Goal: Information Seeking & Learning: Learn about a topic

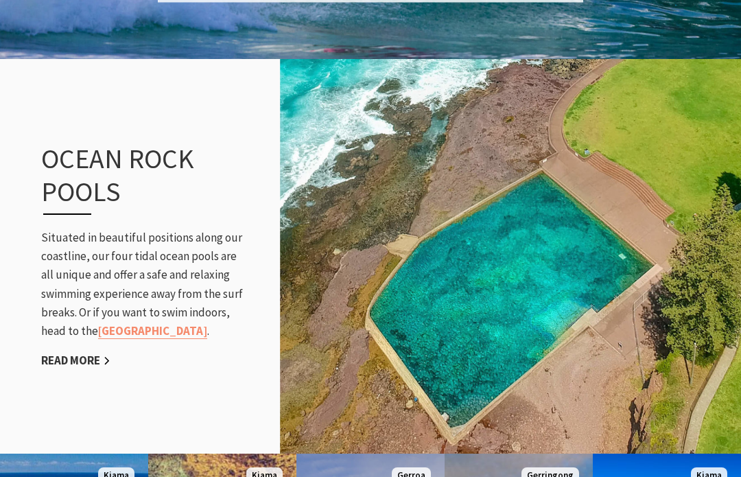
scroll to position [1350, 0]
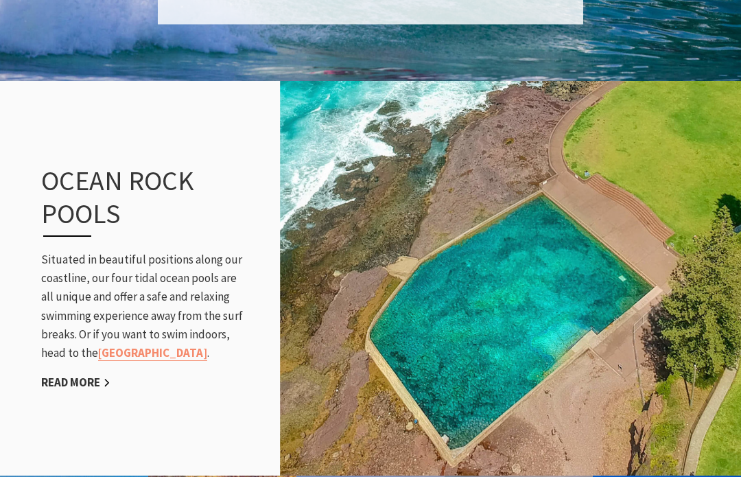
click at [84, 383] on link "Read More" at bounding box center [75, 383] width 69 height 16
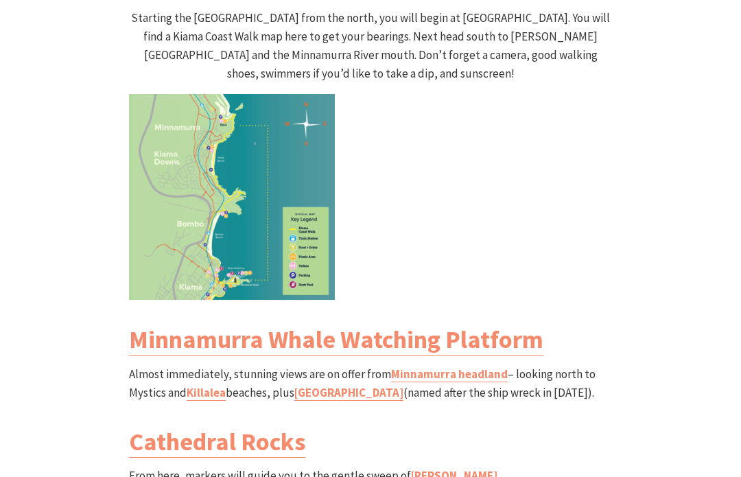
scroll to position [1430, 0]
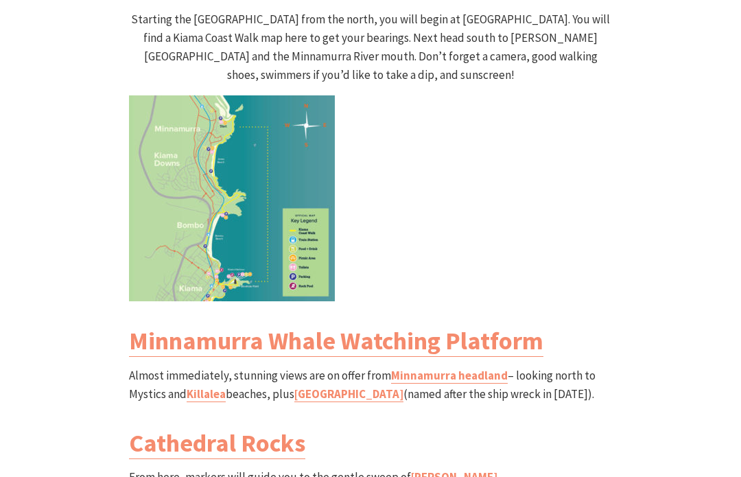
click at [311, 386] on link "Rangoon Island" at bounding box center [348, 394] width 109 height 16
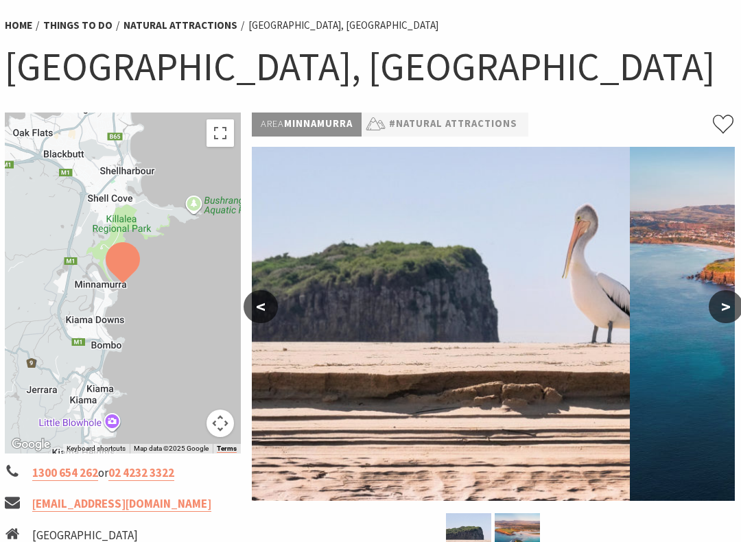
scroll to position [0, 3]
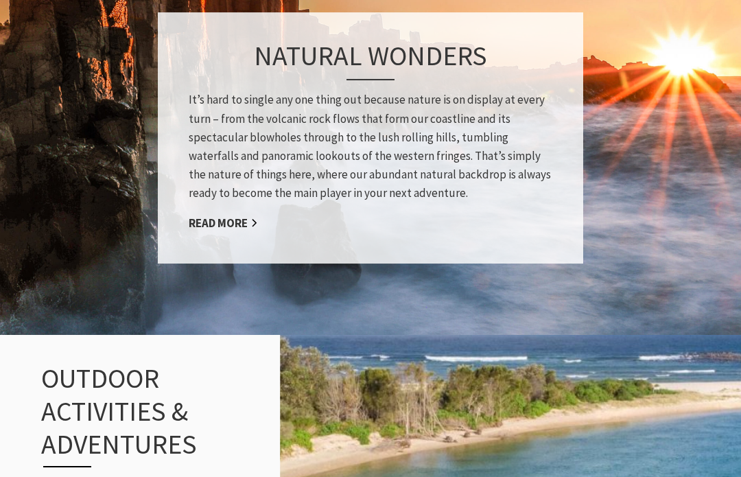
scroll to position [1165, 0]
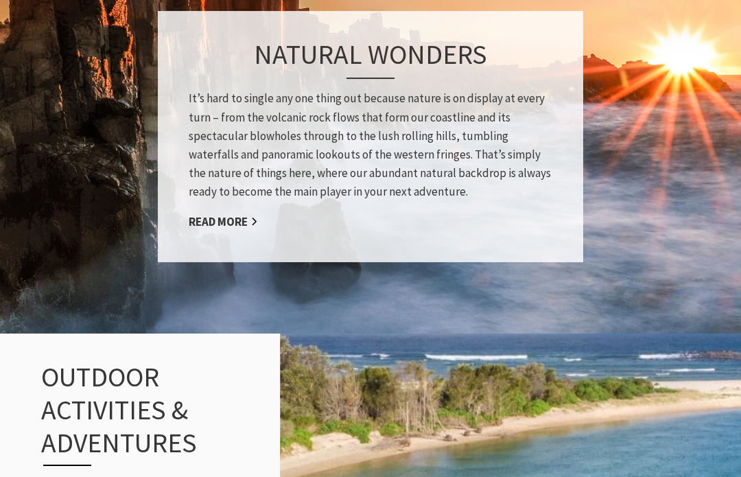
click at [234, 214] on link "Read More" at bounding box center [223, 222] width 69 height 16
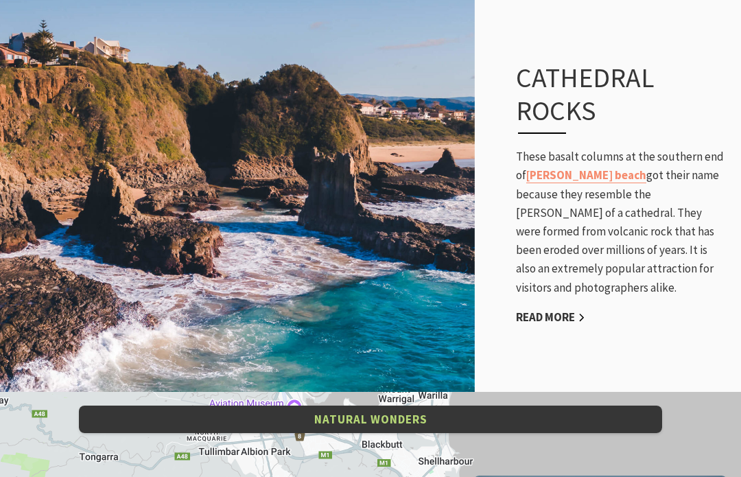
scroll to position [2315, 0]
click at [554, 310] on link "Read More" at bounding box center [550, 318] width 69 height 16
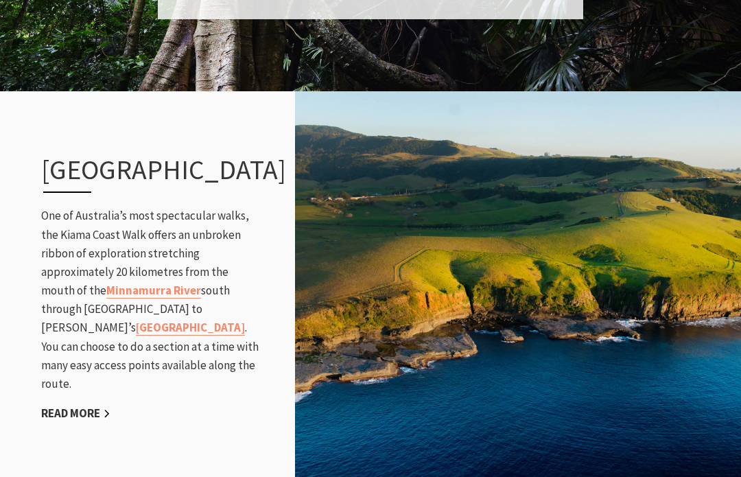
scroll to position [1433, 0]
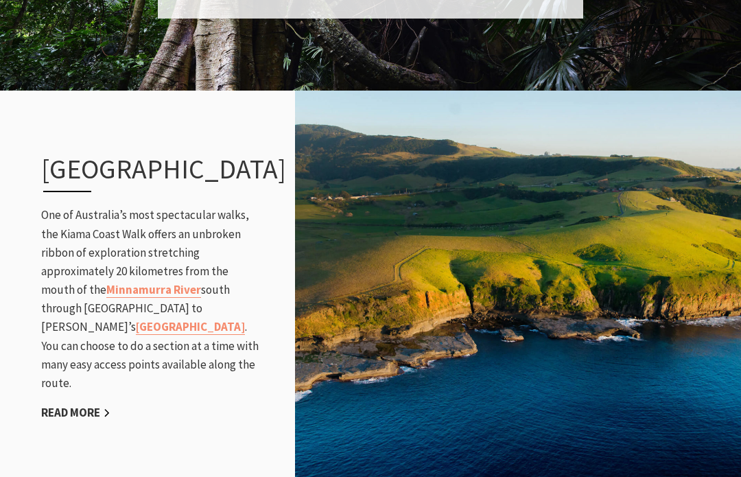
click at [86, 421] on link "Read More" at bounding box center [75, 413] width 69 height 16
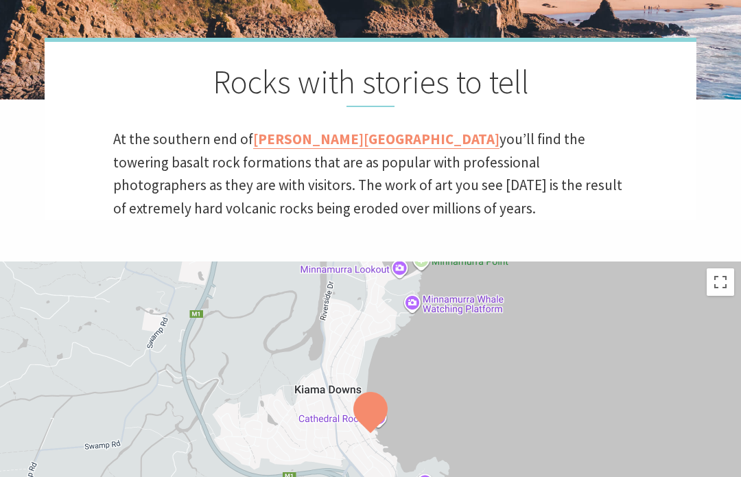
scroll to position [347, 0]
click at [294, 142] on link "Jones Beach" at bounding box center [376, 139] width 246 height 19
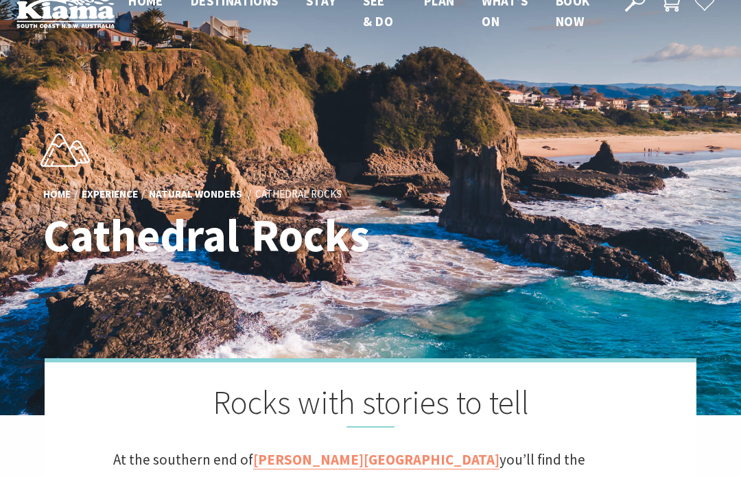
scroll to position [0, 0]
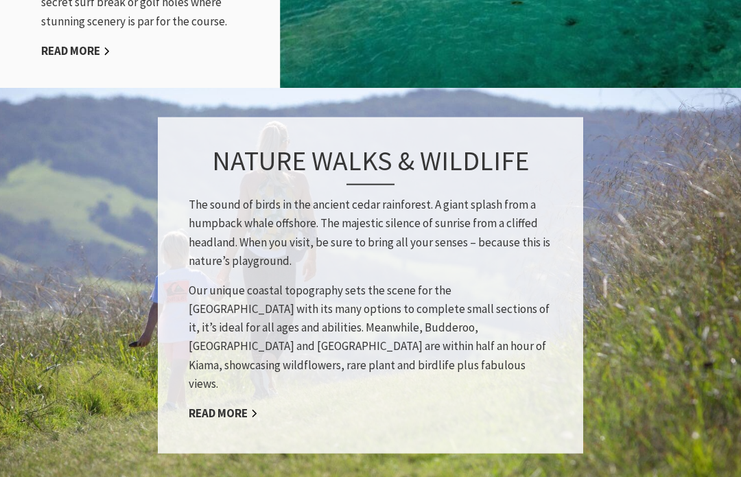
scroll to position [1997, 0]
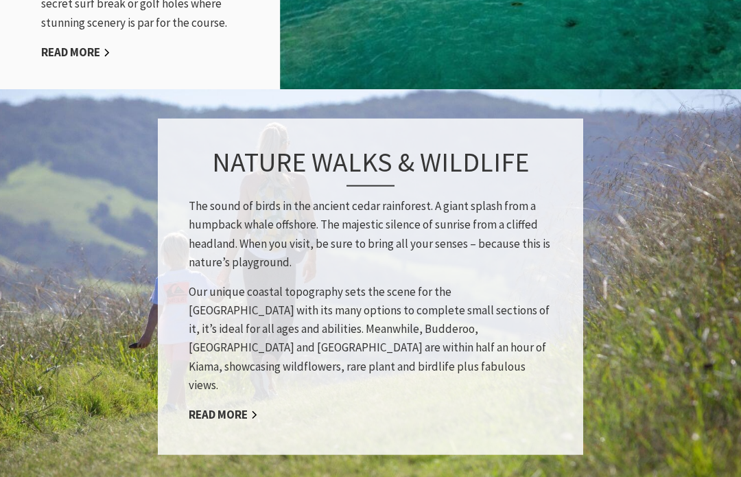
click at [233, 407] on link "Read More" at bounding box center [223, 415] width 69 height 16
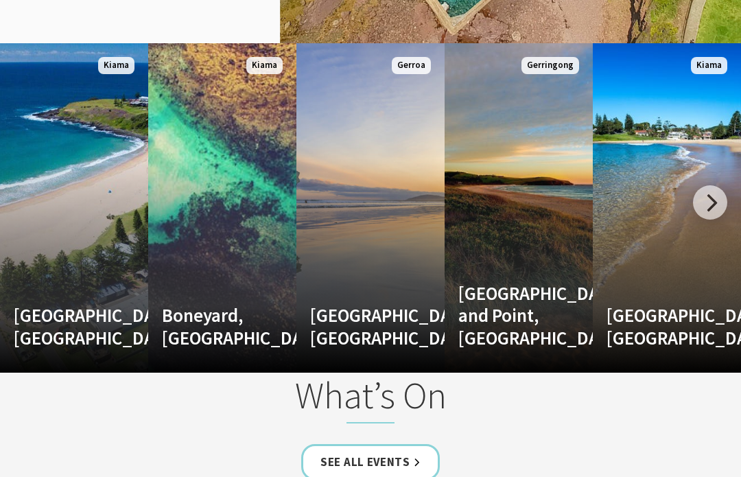
scroll to position [1782, 0]
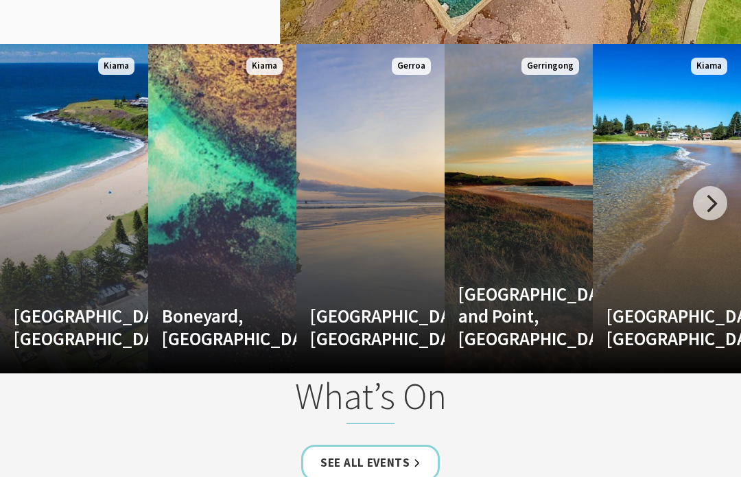
click at [716, 209] on div at bounding box center [710, 203] width 34 height 34
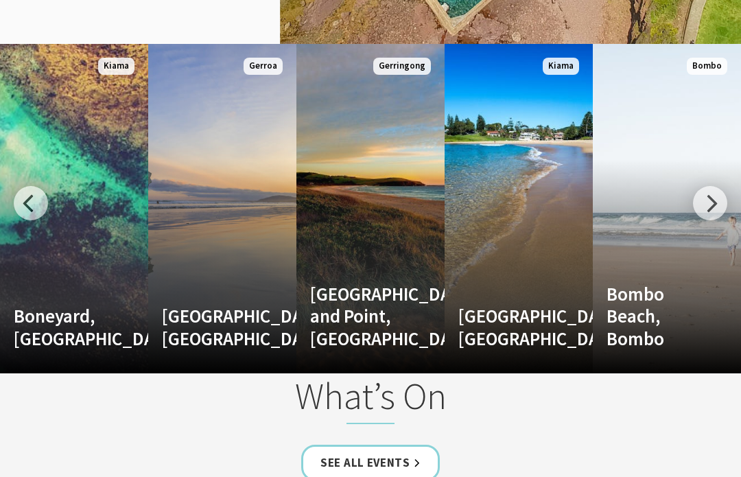
click at [716, 203] on div at bounding box center [710, 203] width 34 height 34
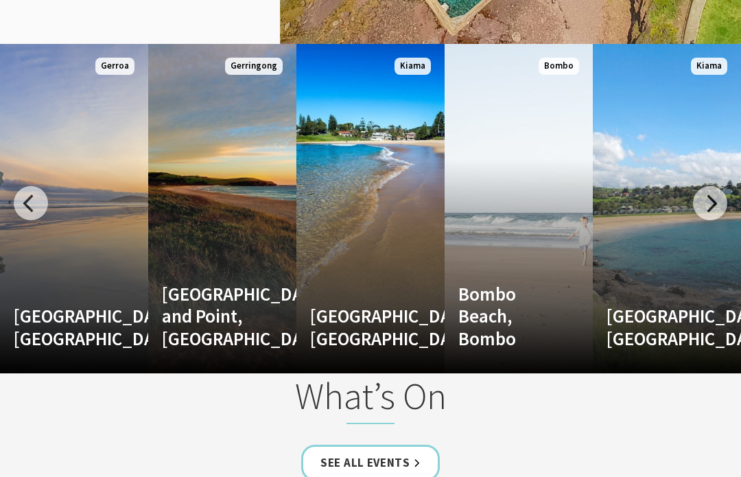
click at [707, 205] on div at bounding box center [710, 203] width 34 height 34
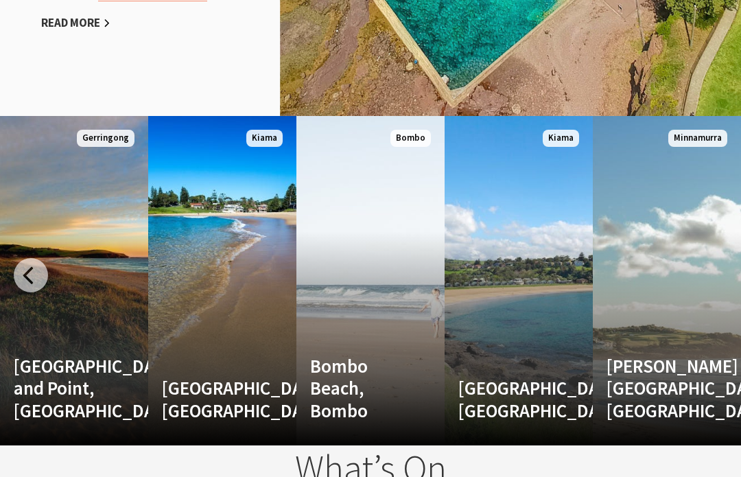
scroll to position [1709, 0]
click at [27, 273] on div at bounding box center [31, 275] width 34 height 34
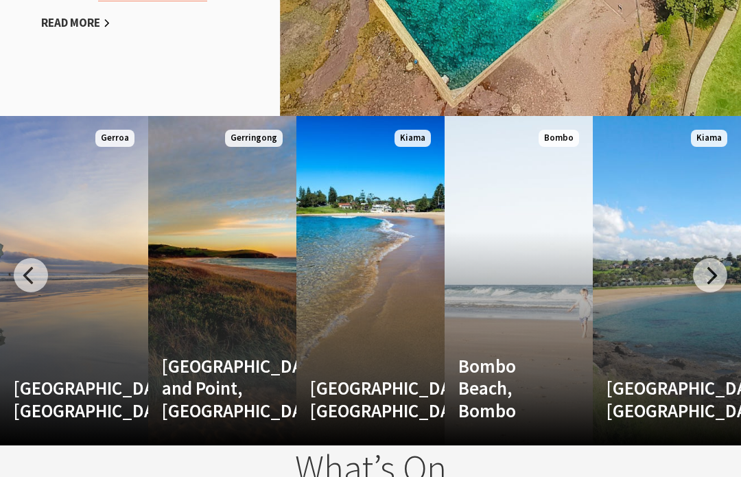
click at [27, 277] on div at bounding box center [31, 275] width 34 height 34
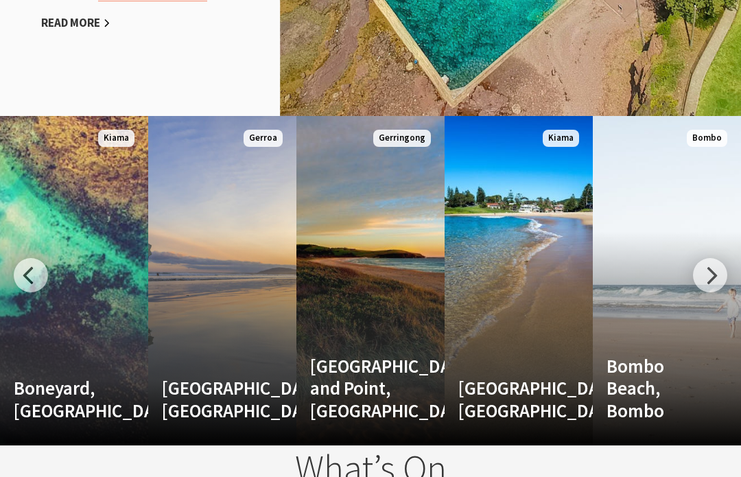
click at [31, 277] on div at bounding box center [31, 275] width 34 height 34
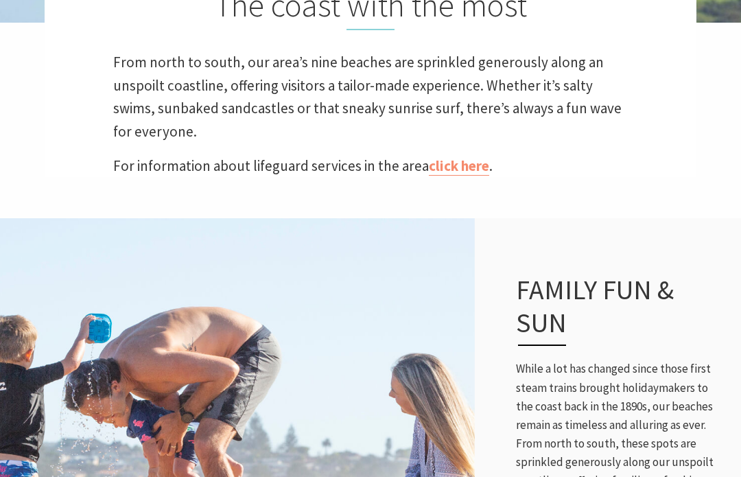
scroll to position [417, 0]
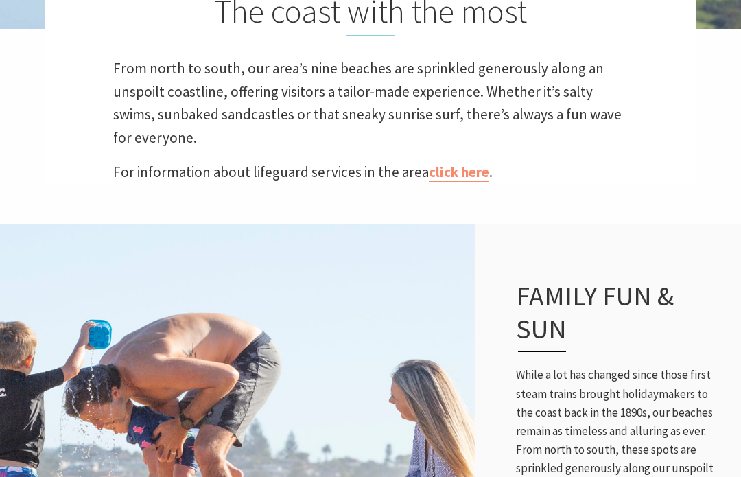
click at [454, 176] on link "click here" at bounding box center [459, 172] width 60 height 19
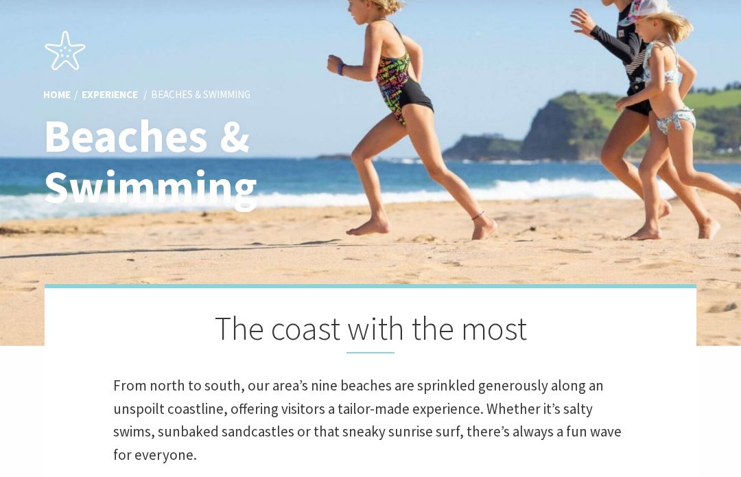
scroll to position [0, 0]
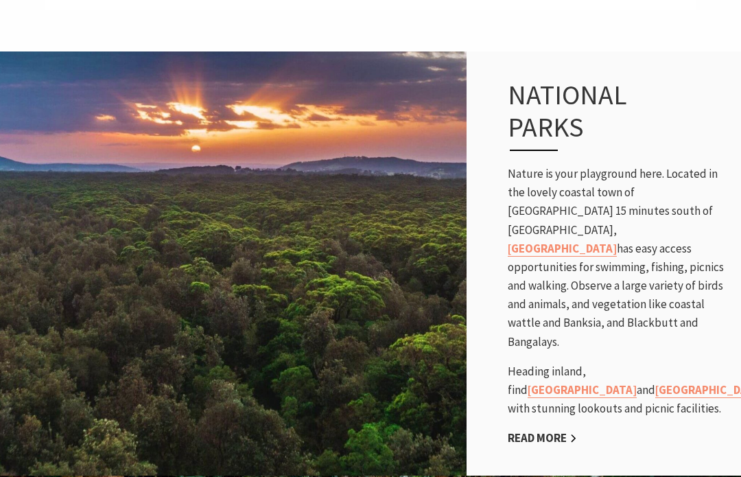
scroll to position [733, 0]
click at [739, 288] on div "National Parks Nature is your playground here. Located in the lovely coastal to…" at bounding box center [617, 263] width 247 height 424
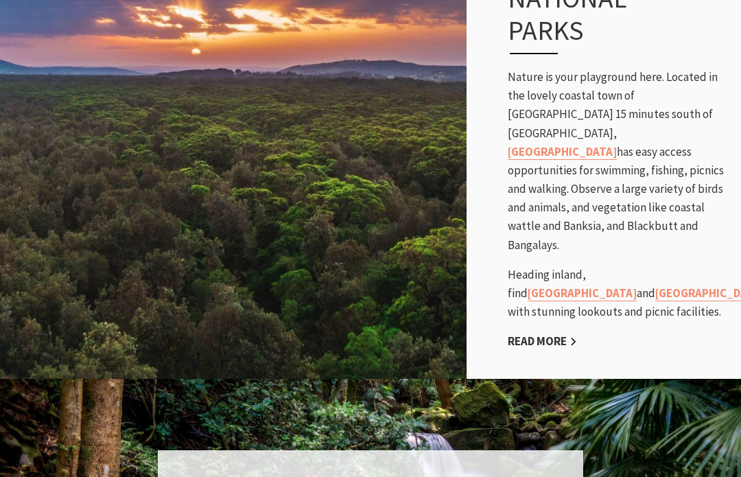
scroll to position [827, 0]
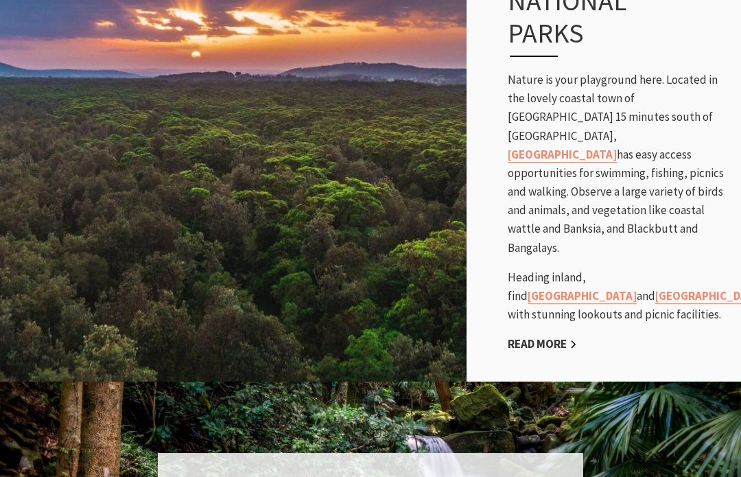
click at [617, 147] on link "[GEOGRAPHIC_DATA]" at bounding box center [562, 155] width 109 height 16
